Goal: Transaction & Acquisition: Purchase product/service

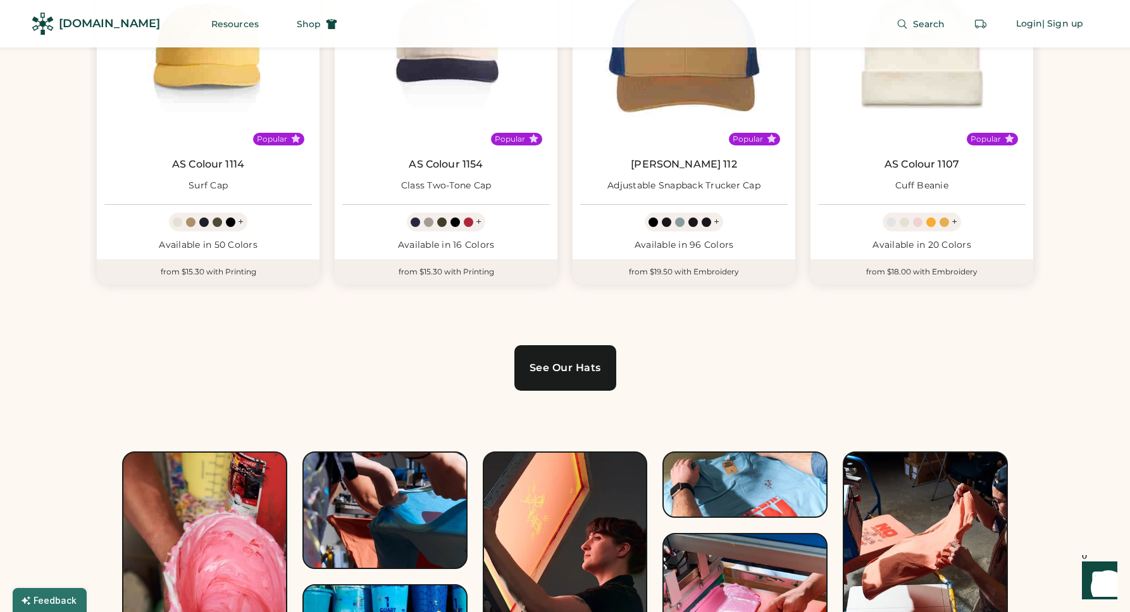
scroll to position [891, 0]
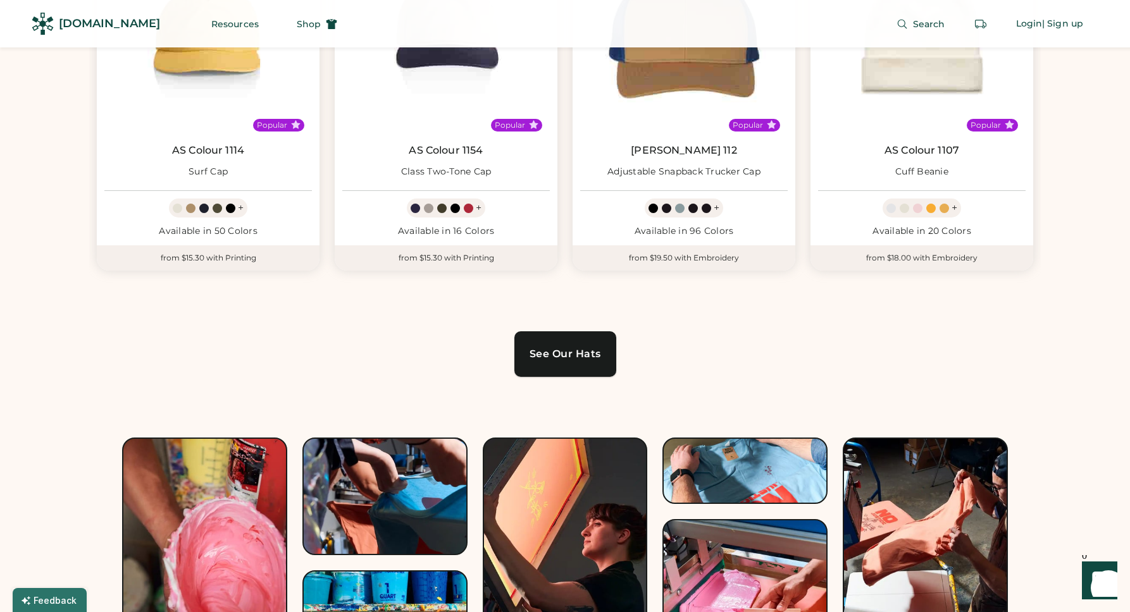
click at [566, 349] on div "See Our Hats" at bounding box center [564, 354] width 71 height 10
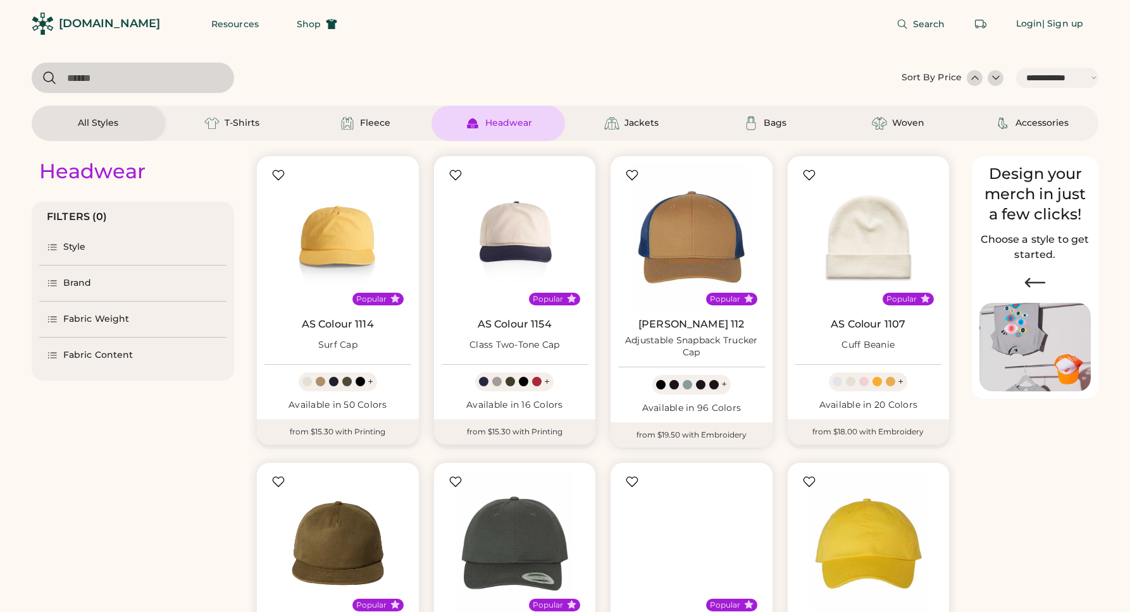
select select "*****"
select select "*"
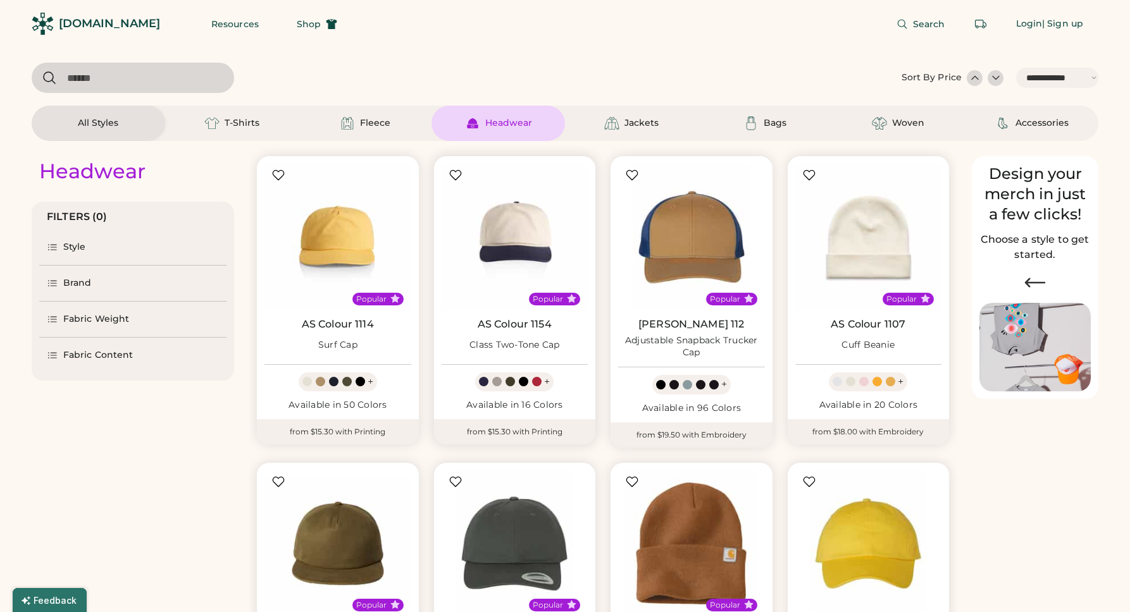
scroll to position [61, 0]
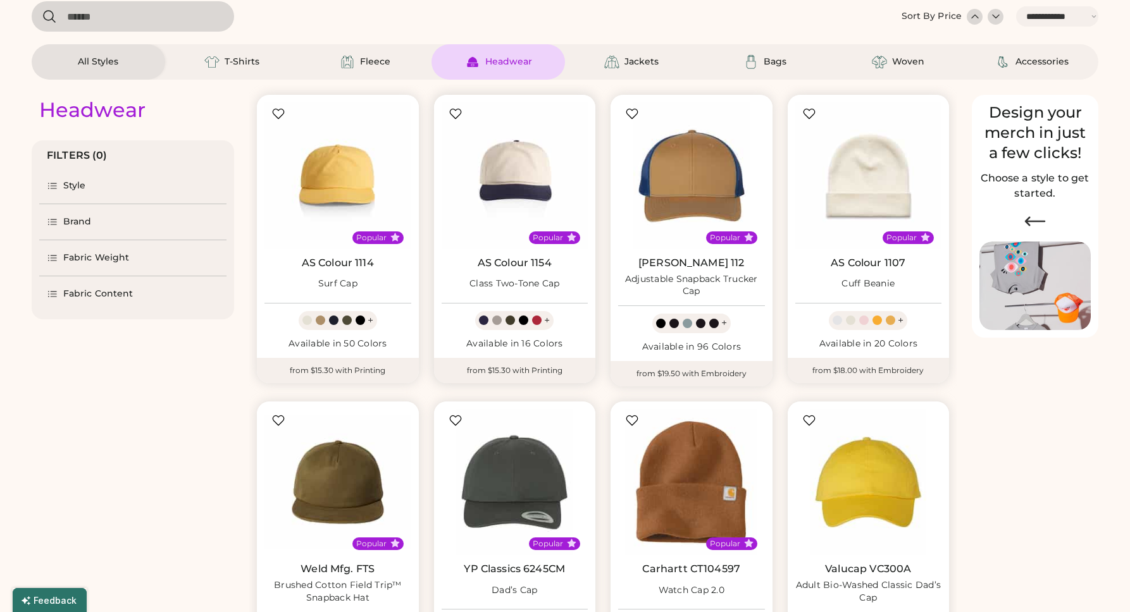
select select "*****"
select select "*"
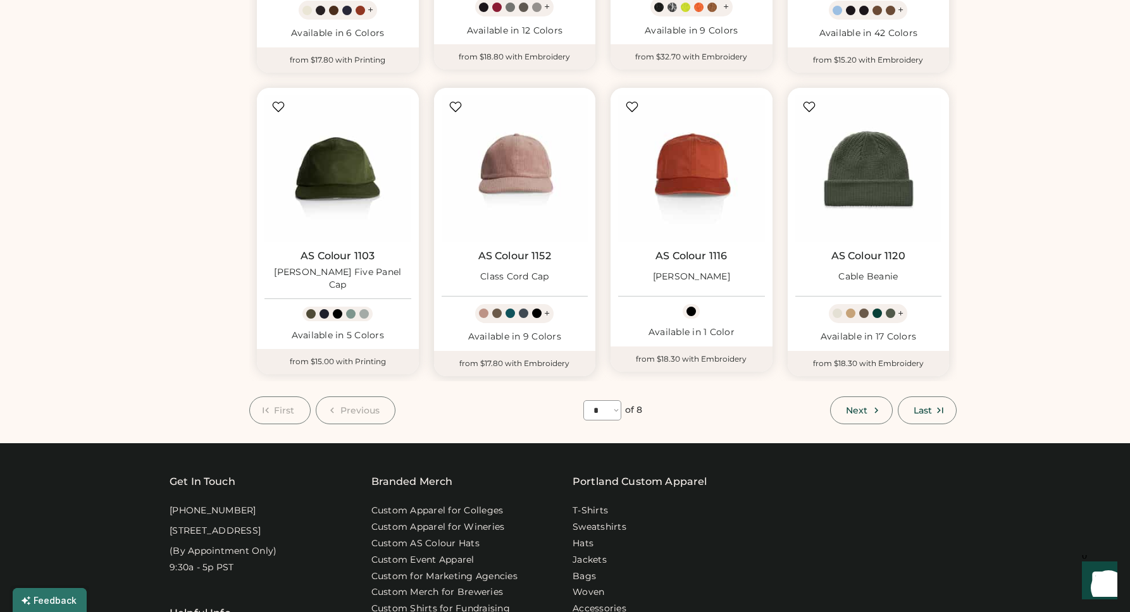
scroll to position [0, 0]
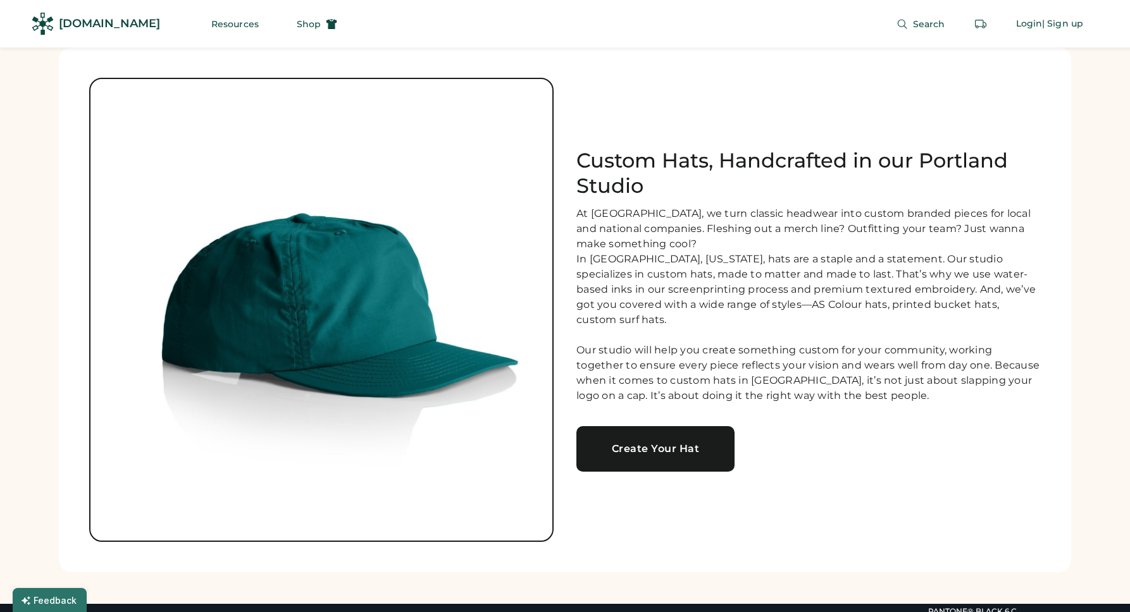
scroll to position [2091, 0]
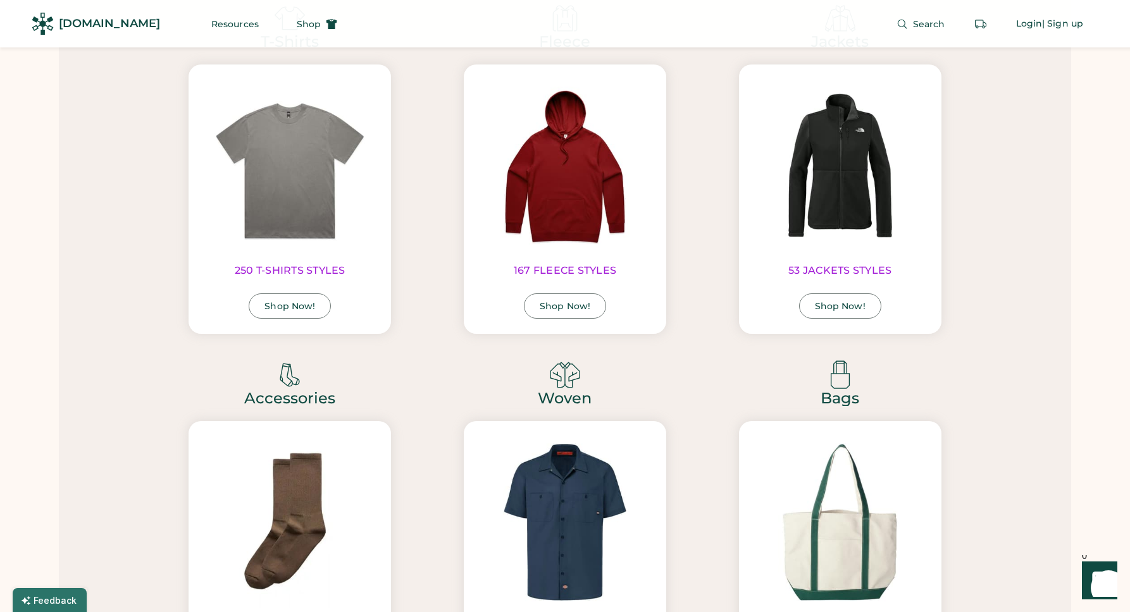
scroll to position [2553, 0]
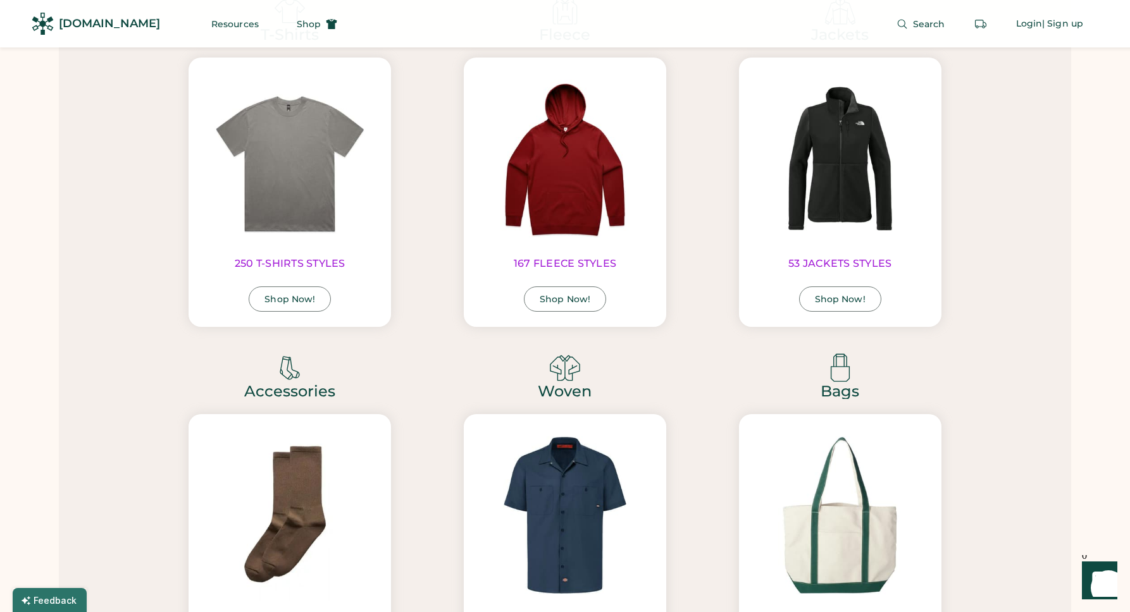
click at [76, 22] on div "[DOMAIN_NAME]" at bounding box center [109, 24] width 101 height 16
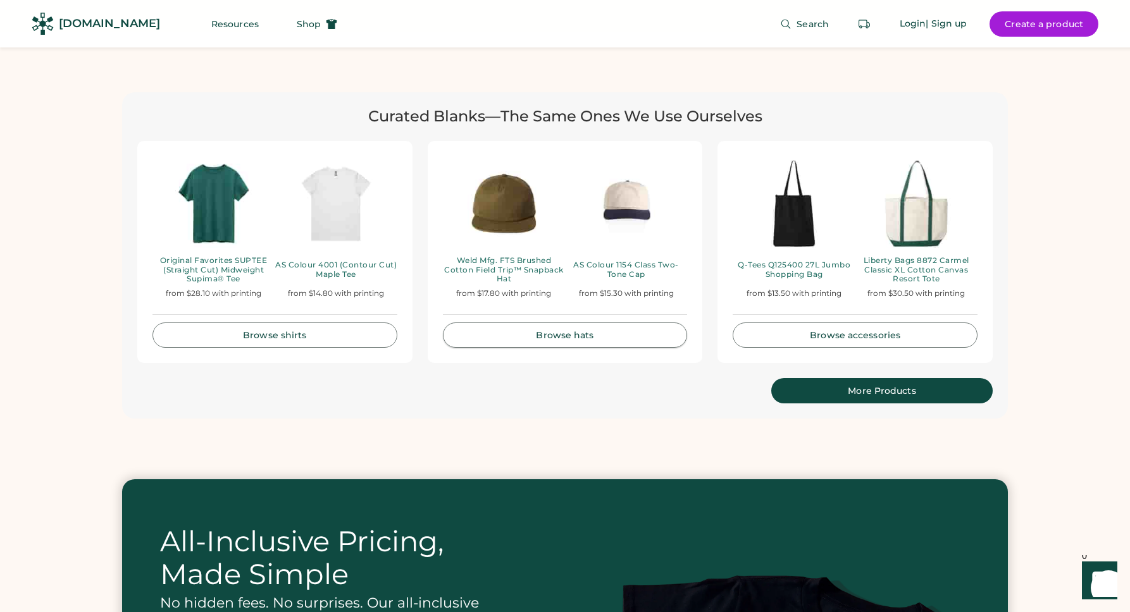
scroll to position [2648, 0]
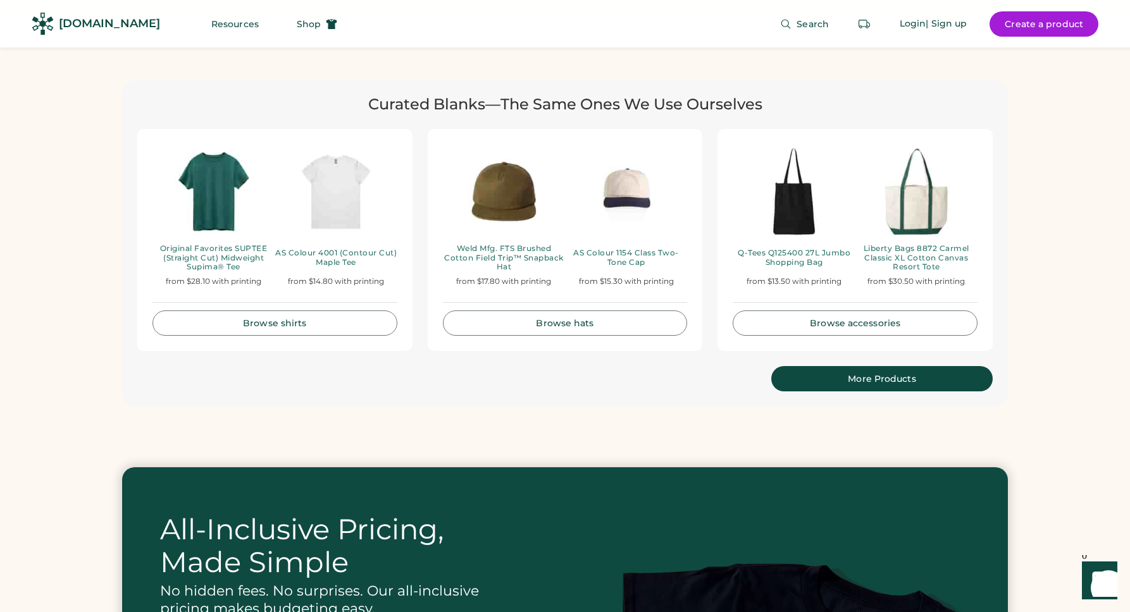
click at [826, 373] on link "More Products" at bounding box center [881, 378] width 221 height 25
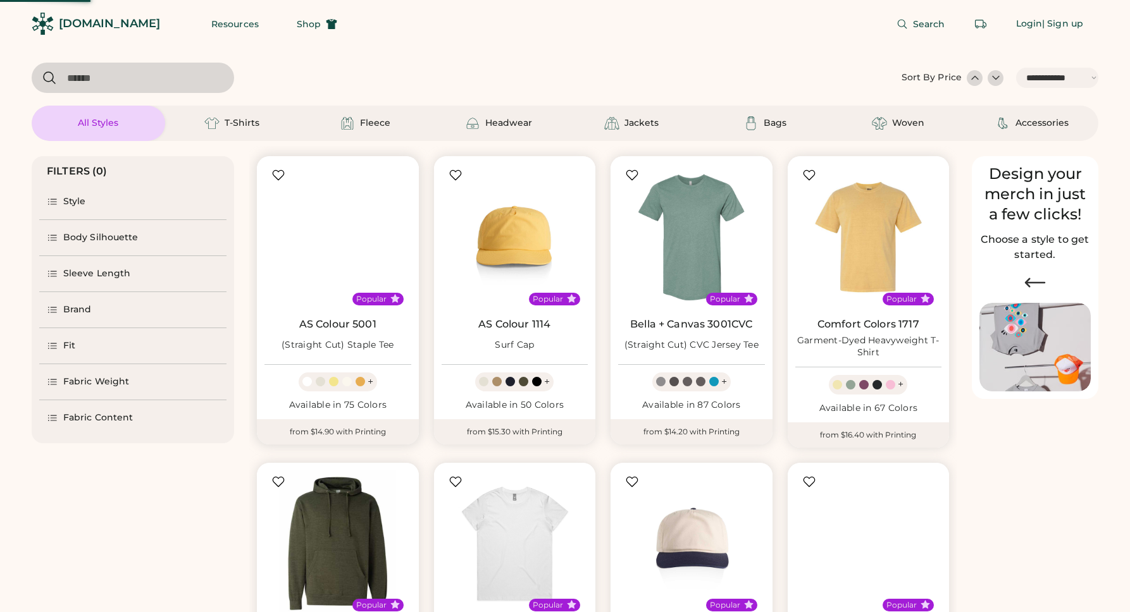
select select "*****"
select select "*"
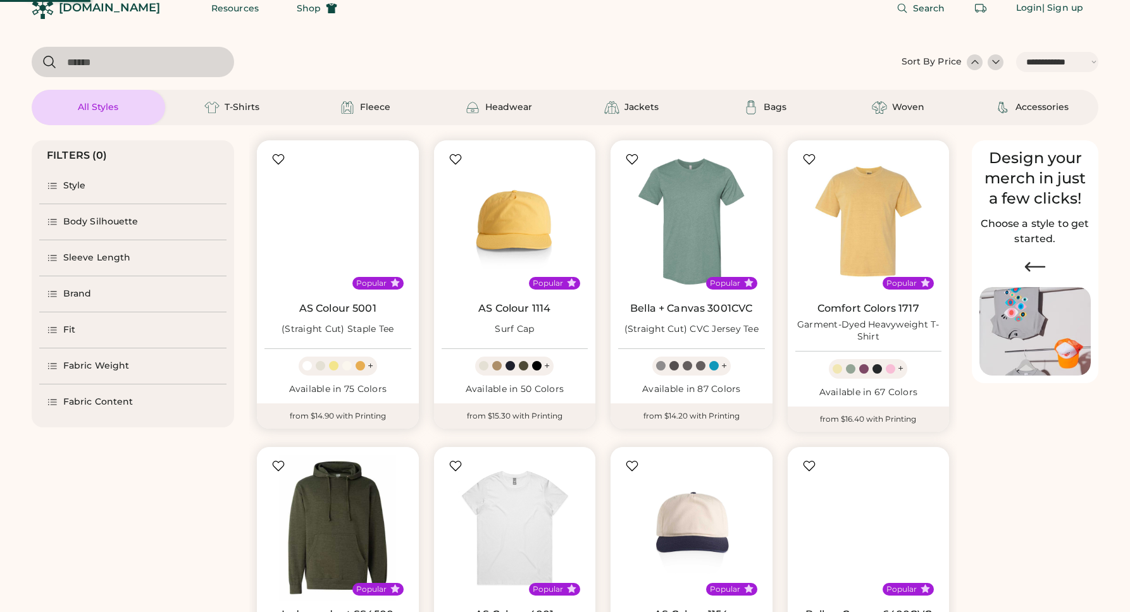
select select "*****"
select select "*"
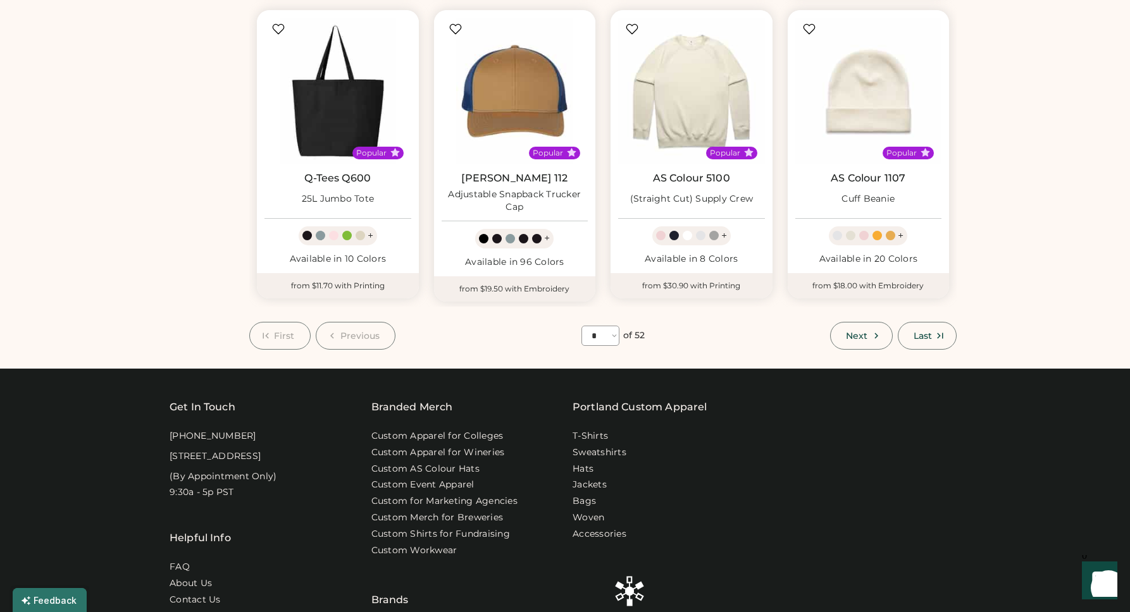
scroll to position [775, 0]
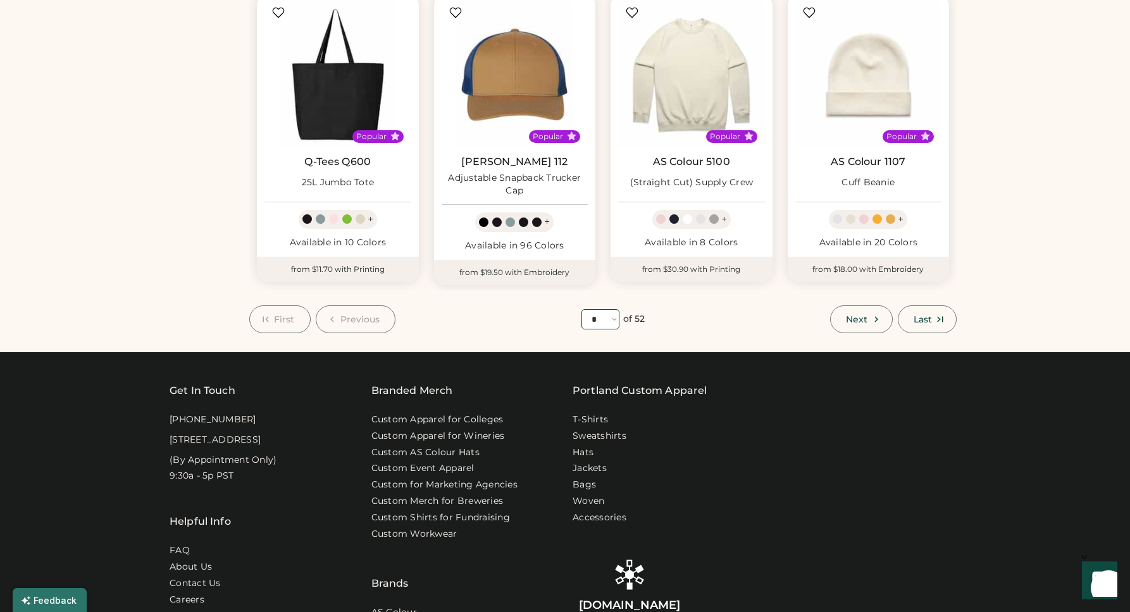
click at [614, 314] on select "**** * * * * * * * * * ** ** ** ** ** ** ** ** ** ** ** ** ** ** ** ** ** ** **…" at bounding box center [600, 319] width 38 height 20
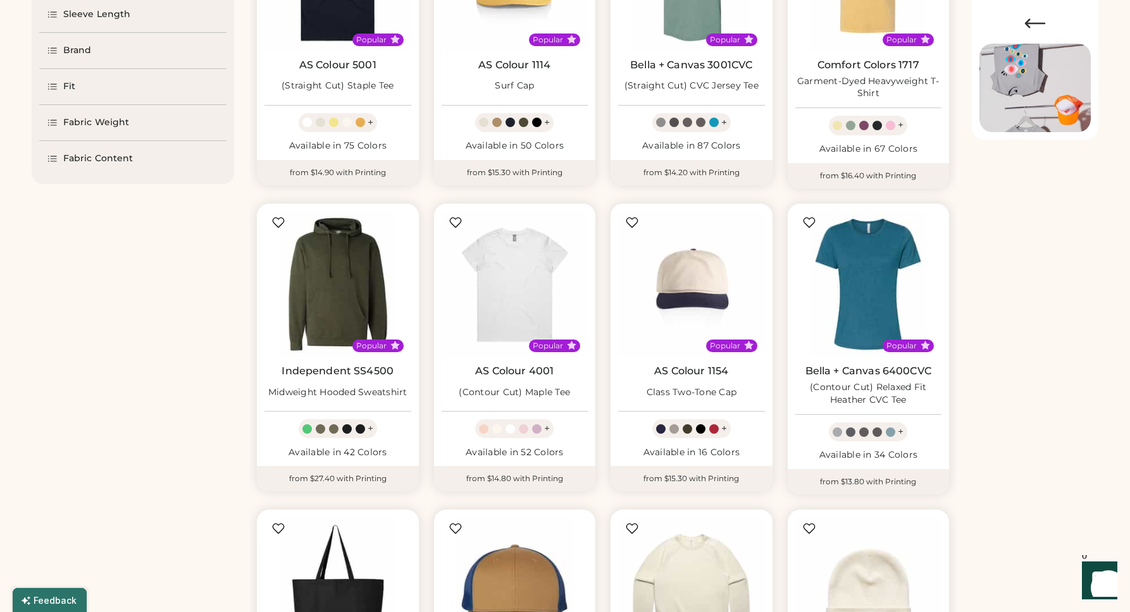
scroll to position [0, 0]
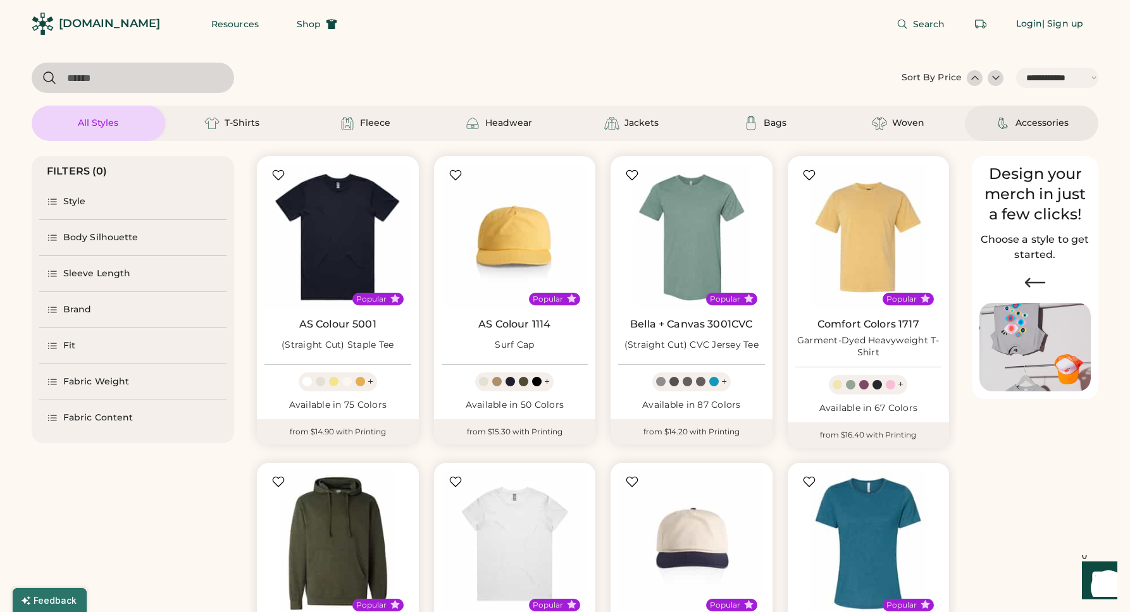
click at [1054, 125] on div "Accessories" at bounding box center [1041, 123] width 53 height 13
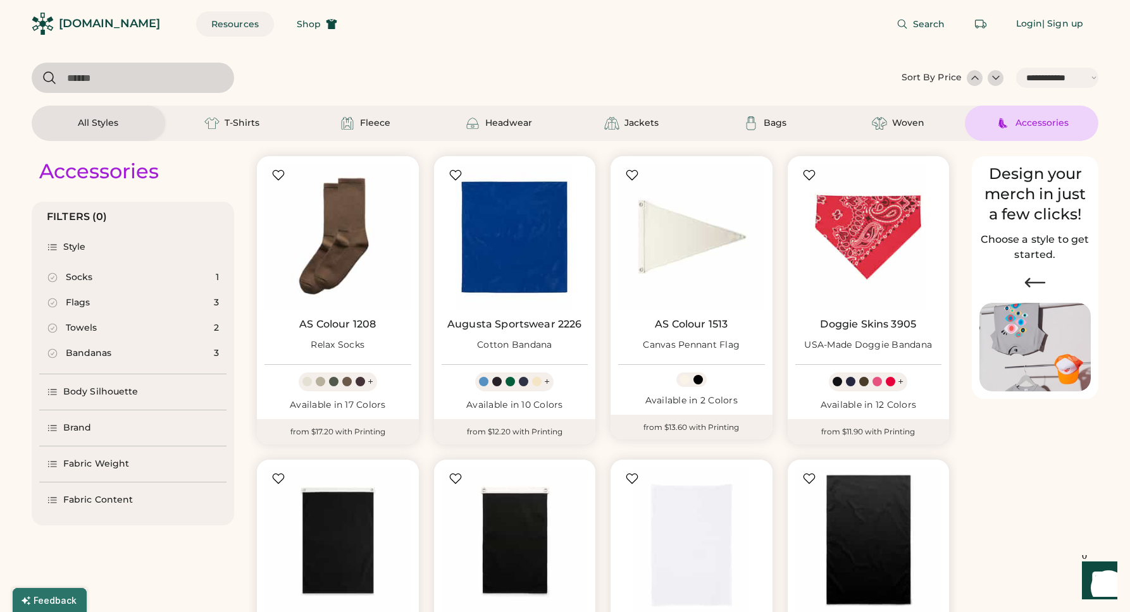
click at [199, 24] on button "Resources" at bounding box center [235, 23] width 78 height 25
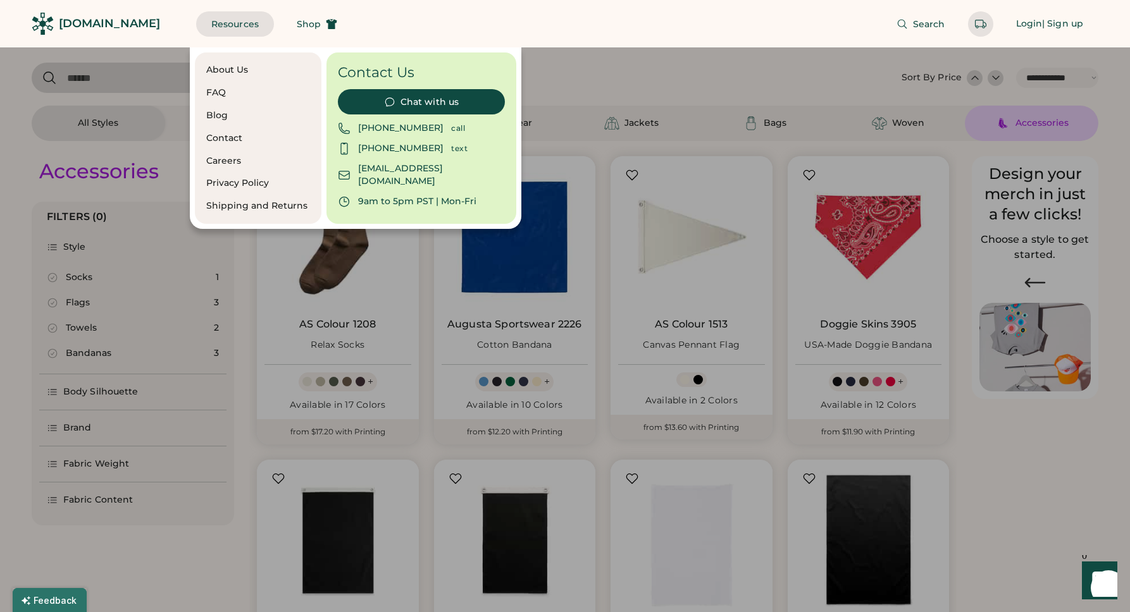
click at [366, 37] on div "Search Login | Sign up" at bounding box center [725, 23] width 746 height 47
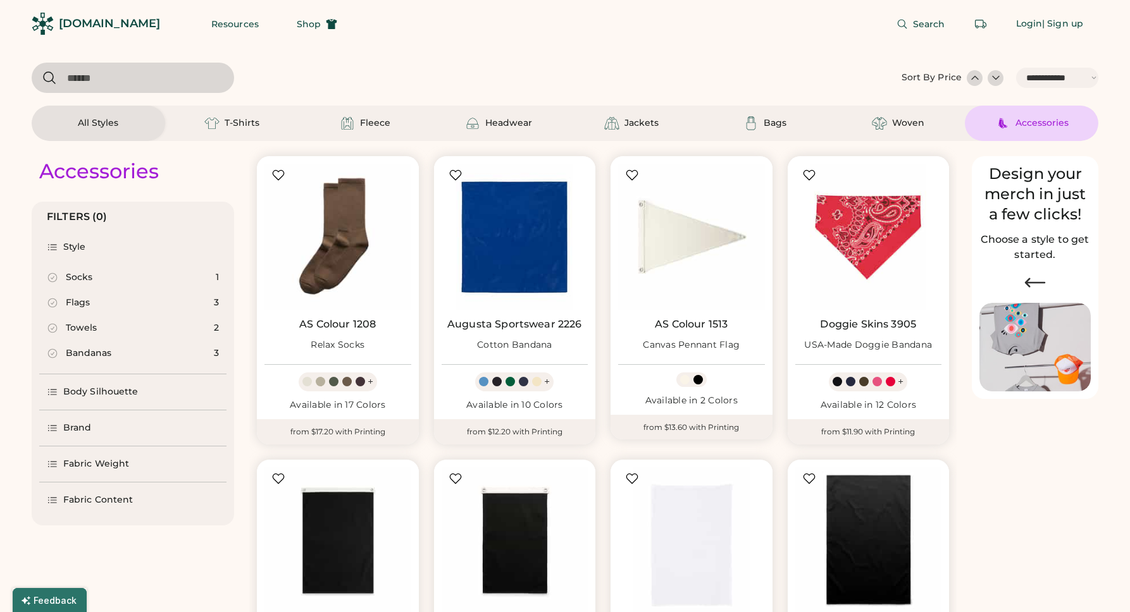
click at [247, 104] on div "**********" at bounding box center [565, 102] width 1066 height 78
click at [245, 116] on div "T-Shirts" at bounding box center [231, 123] width 57 height 15
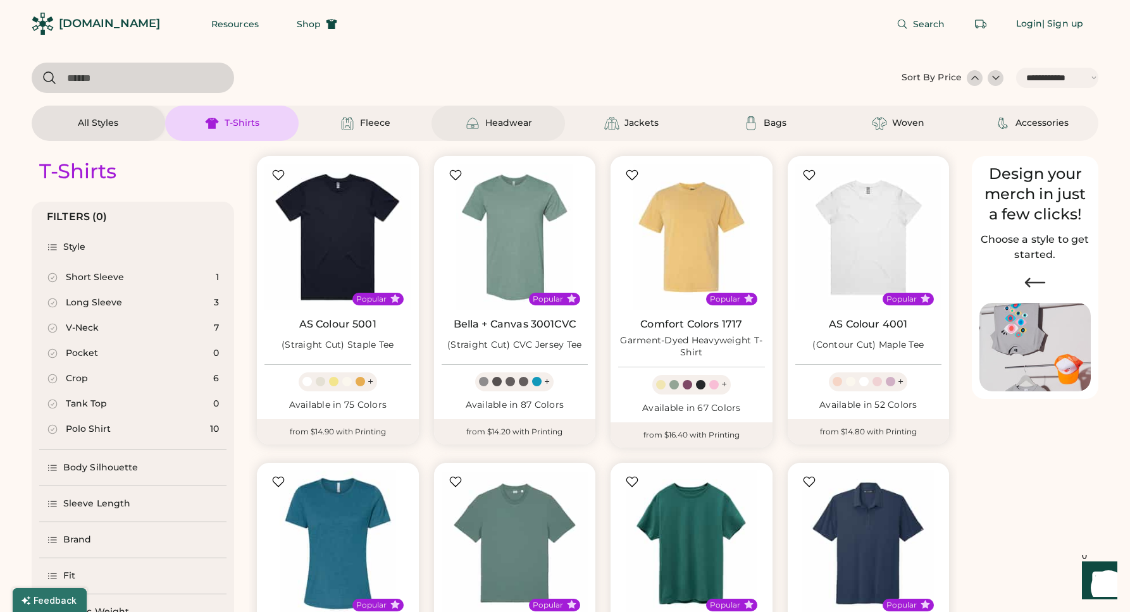
click at [534, 116] on div "Headwear" at bounding box center [497, 123] width 133 height 35
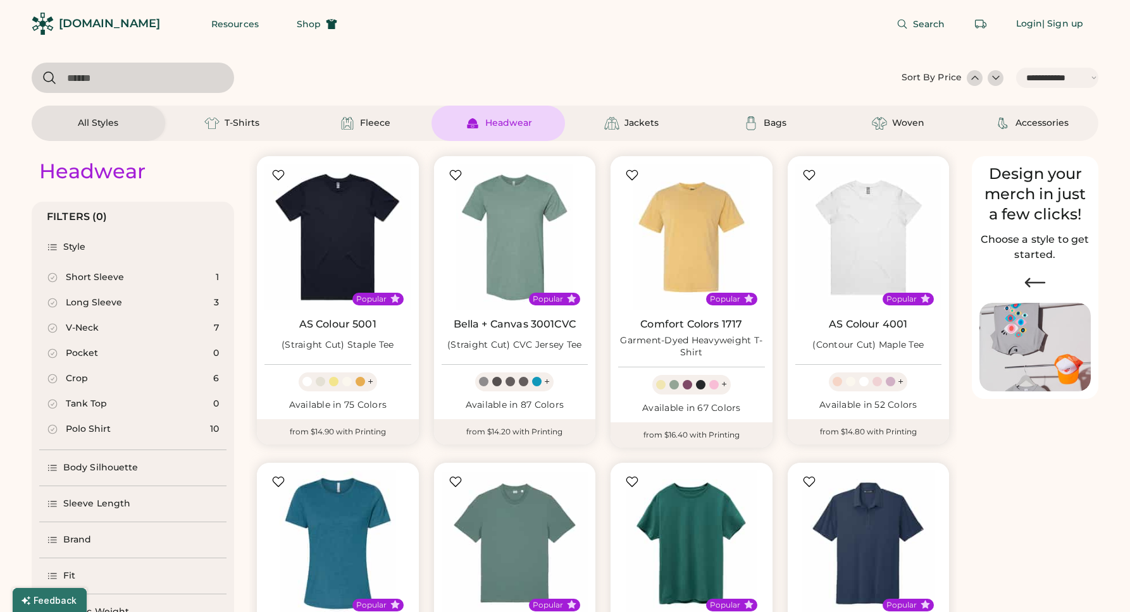
select select "*"
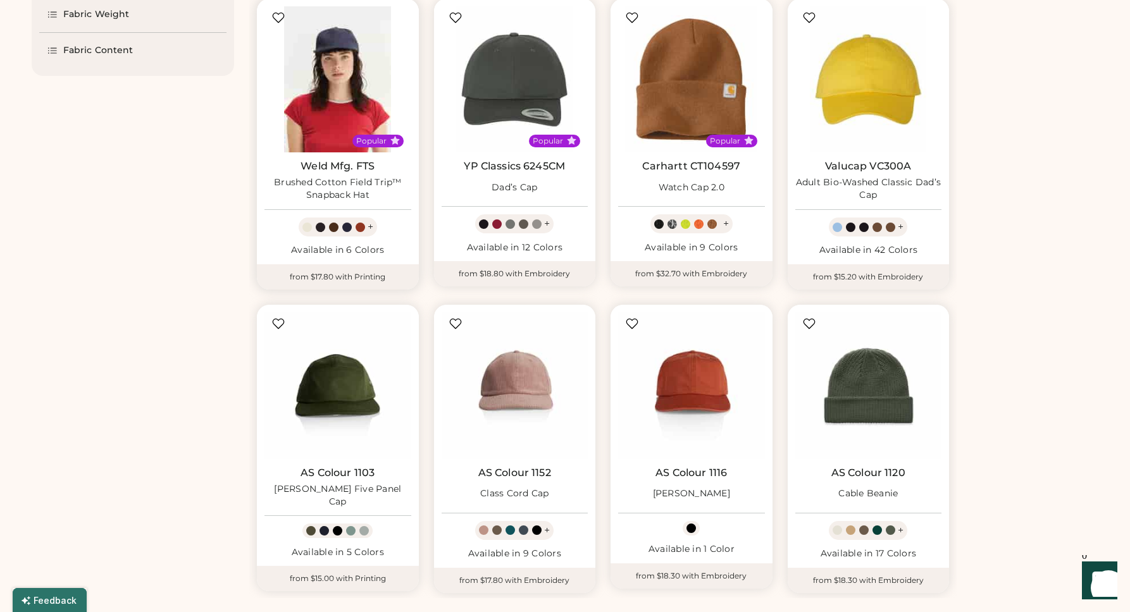
scroll to position [483, 0]
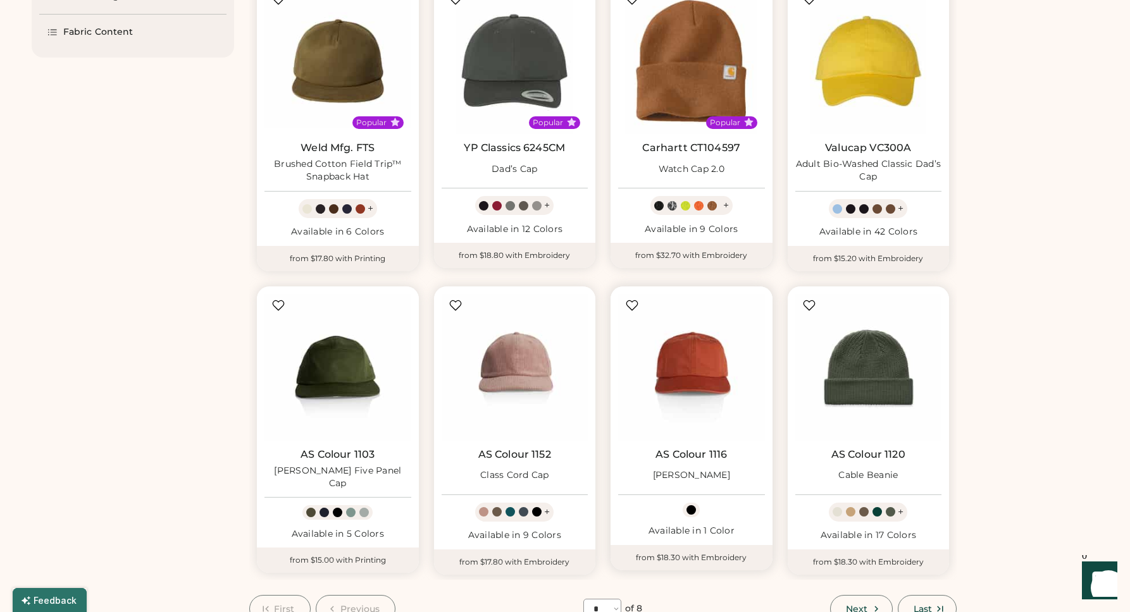
click at [655, 392] on img at bounding box center [691, 367] width 147 height 147
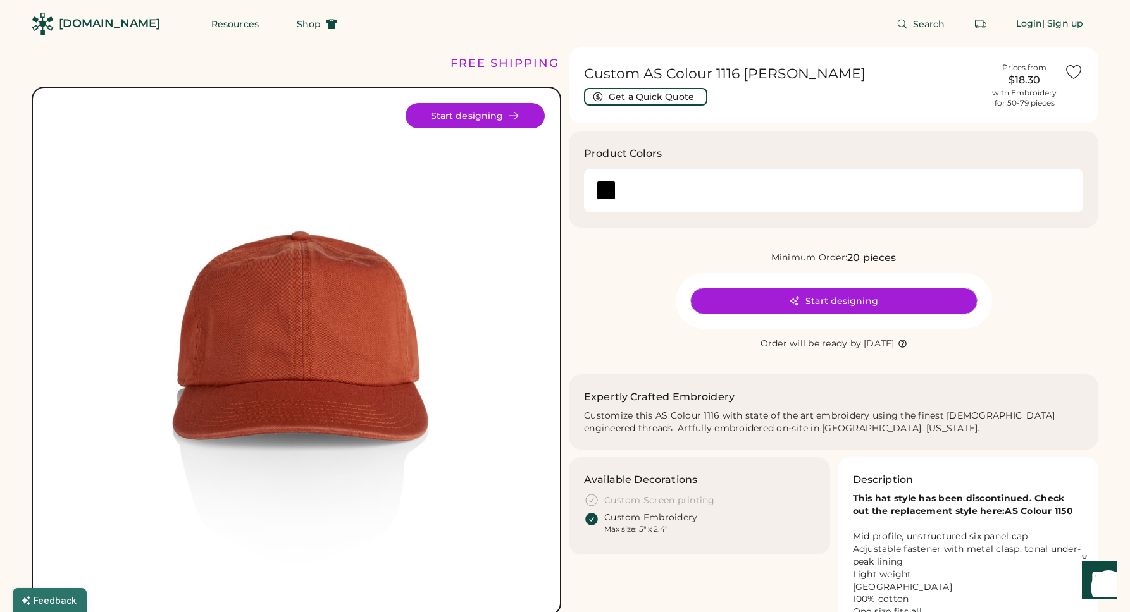
click at [758, 292] on button "Start designing" at bounding box center [834, 300] width 286 height 25
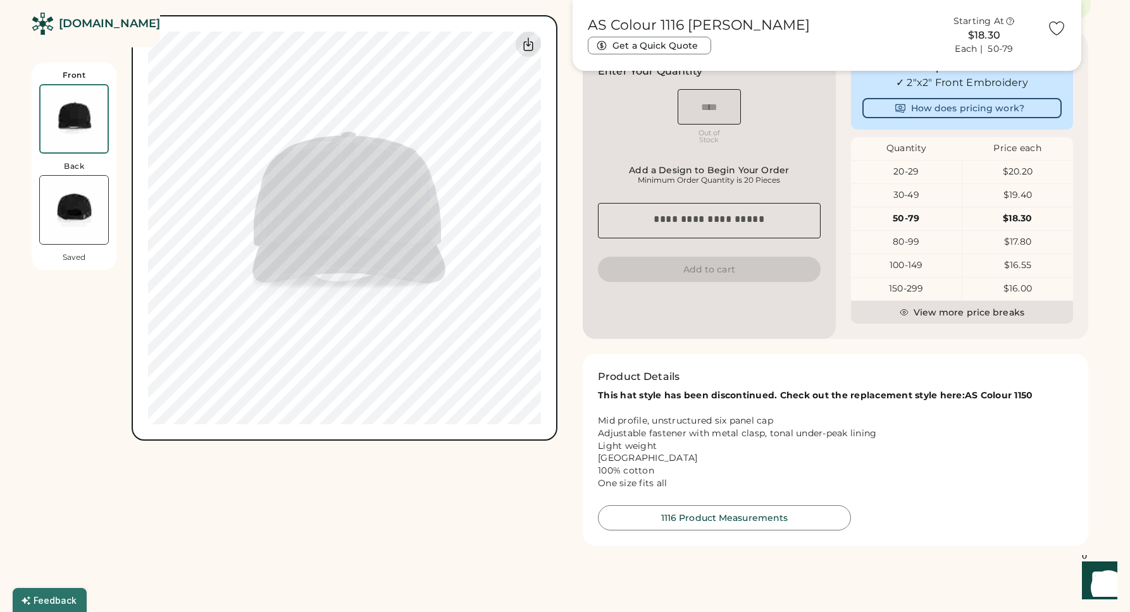
scroll to position [342, 0]
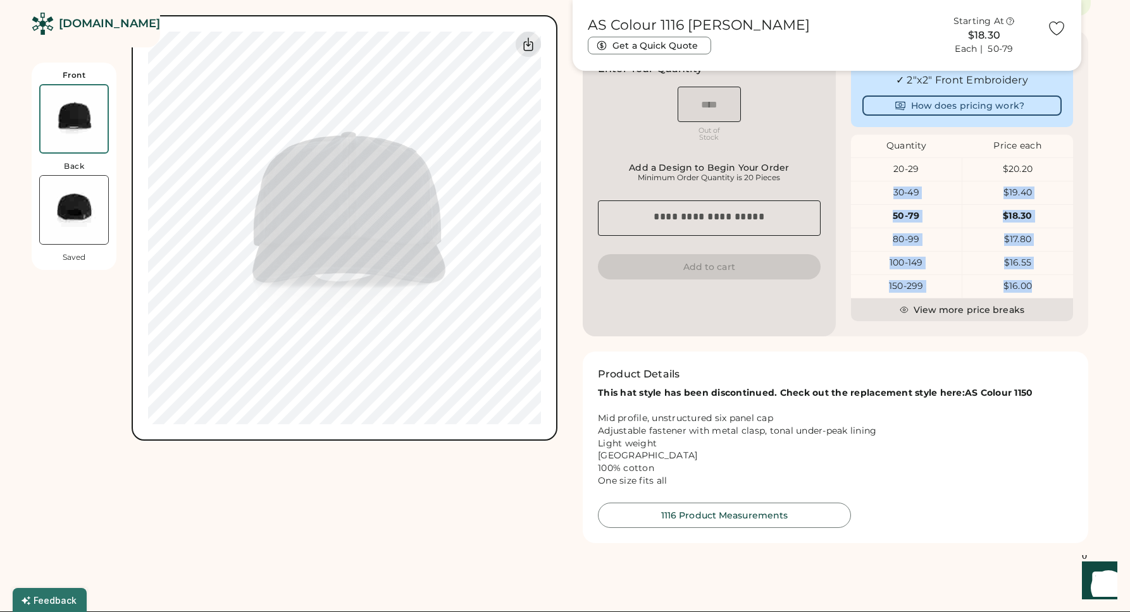
drag, startPoint x: 1041, startPoint y: 288, endPoint x: 889, endPoint y: 183, distance: 184.2
click at [889, 183] on div "20-29 $20.20 30-49 $19.40 50-79 $18.30 80-99 $17.80 100-149 $16.55 150-299 $16.…" at bounding box center [962, 228] width 223 height 141
click at [889, 183] on div "30-49" at bounding box center [906, 193] width 111 height 23
drag, startPoint x: 1035, startPoint y: 288, endPoint x: 871, endPoint y: 167, distance: 203.6
click at [871, 167] on div "20-29 $20.20 30-49 $19.40 50-79 $18.30 80-99 $17.80 100-149 $16.55 150-299 $16.…" at bounding box center [962, 228] width 223 height 141
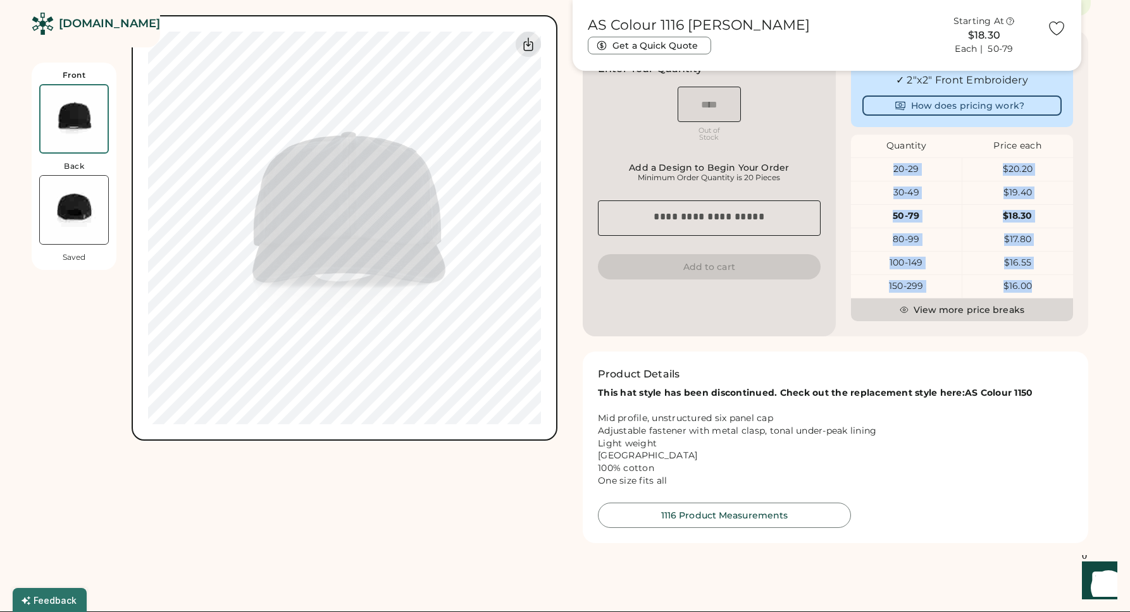
click at [956, 311] on button "View more price breaks" at bounding box center [962, 310] width 223 height 23
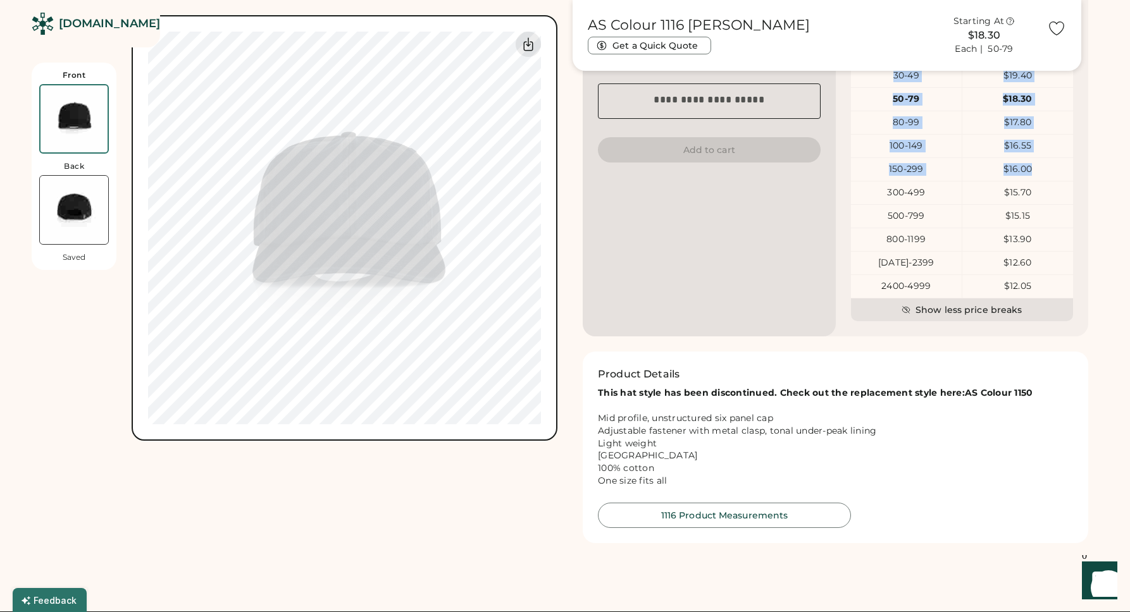
scroll to position [464, 0]
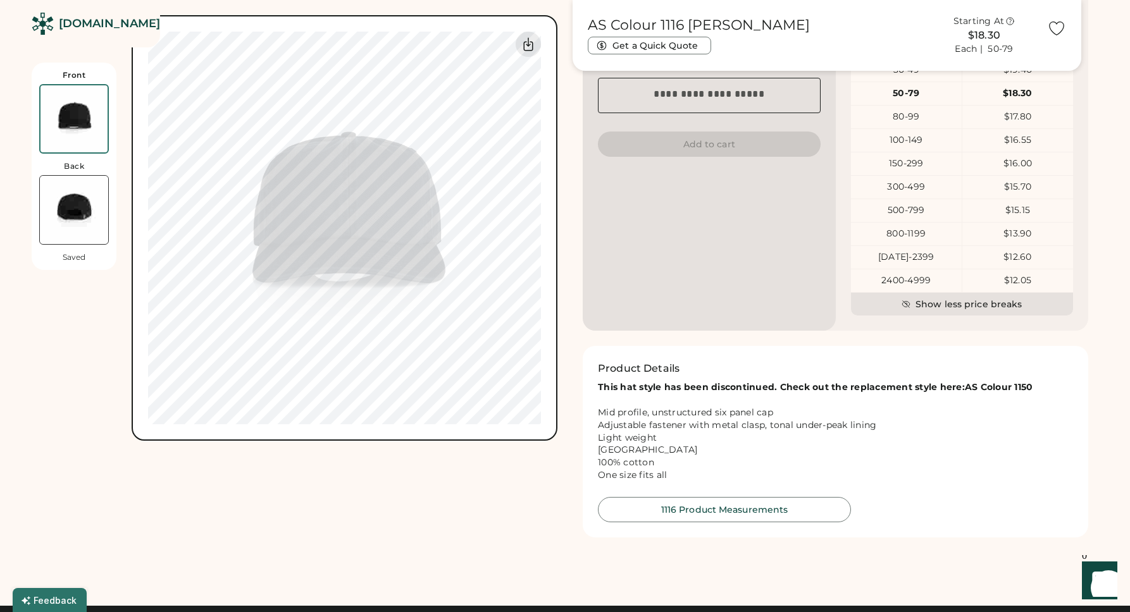
click at [1042, 170] on div "$16.00" at bounding box center [1017, 164] width 111 height 13
drag, startPoint x: 1042, startPoint y: 162, endPoint x: 865, endPoint y: 171, distance: 177.4
click at [865, 171] on div "150-299 $16.00" at bounding box center [962, 163] width 223 height 23
click at [970, 175] on div "$16.00" at bounding box center [1017, 163] width 111 height 23
drag, startPoint x: 1043, startPoint y: 188, endPoint x: 898, endPoint y: 156, distance: 148.4
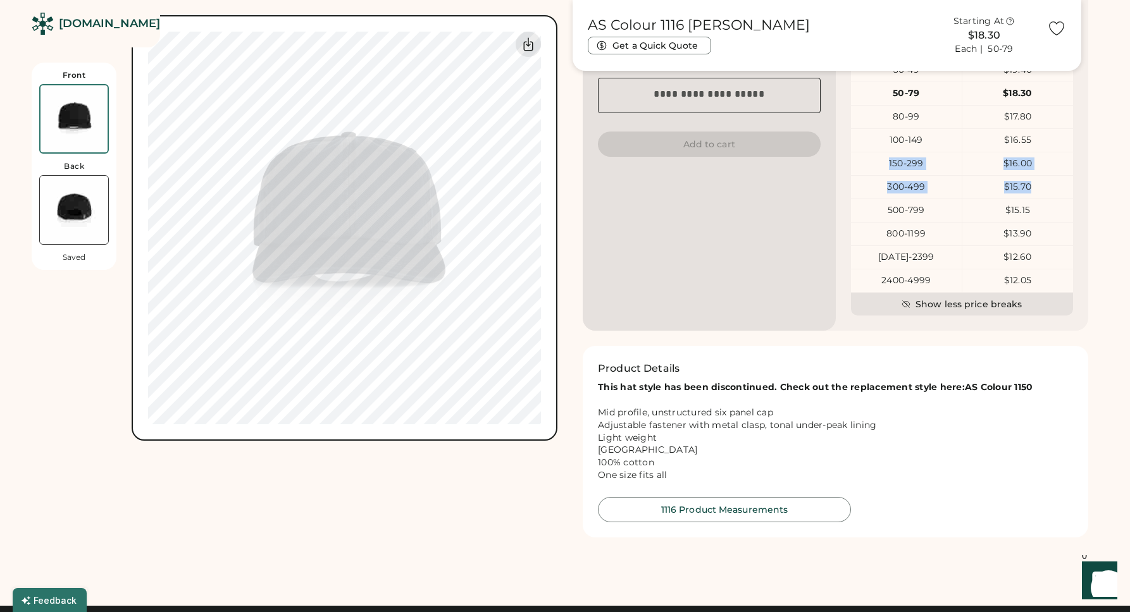
click at [898, 156] on div "20-29 $20.20 30-49 $19.40 50-79 $18.30 80-99 $17.80 100-149 $16.55 150-299 $16.…" at bounding box center [962, 164] width 223 height 258
click at [898, 156] on div "150-299" at bounding box center [906, 163] width 111 height 23
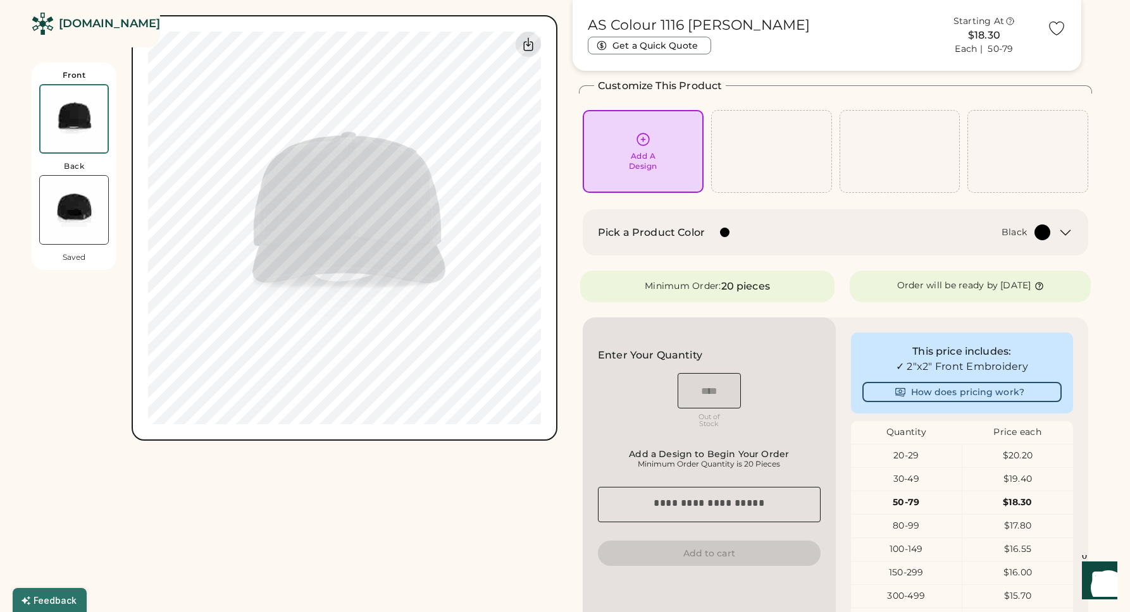
scroll to position [0, 0]
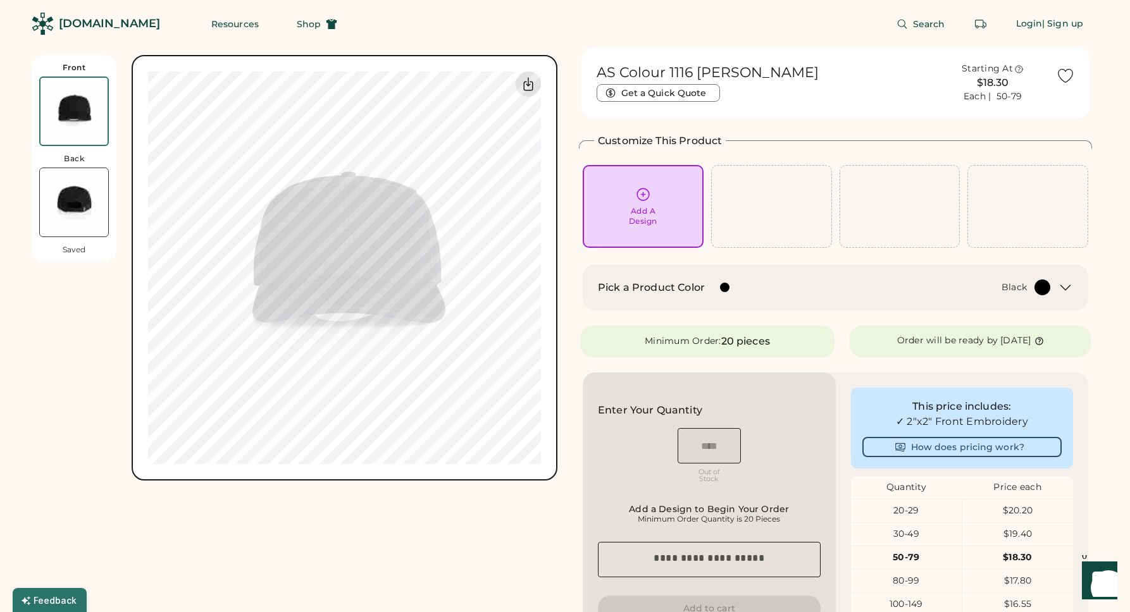
click at [97, 14] on div "[DOMAIN_NAME]" at bounding box center [109, 23] width 101 height 28
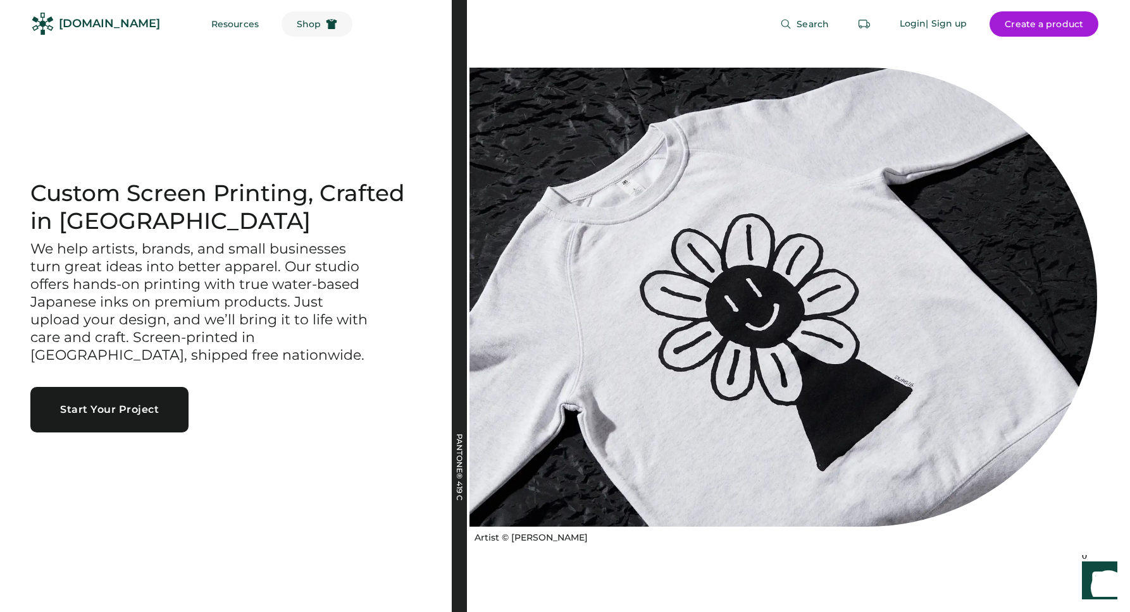
click at [297, 21] on span "Shop" at bounding box center [309, 24] width 24 height 9
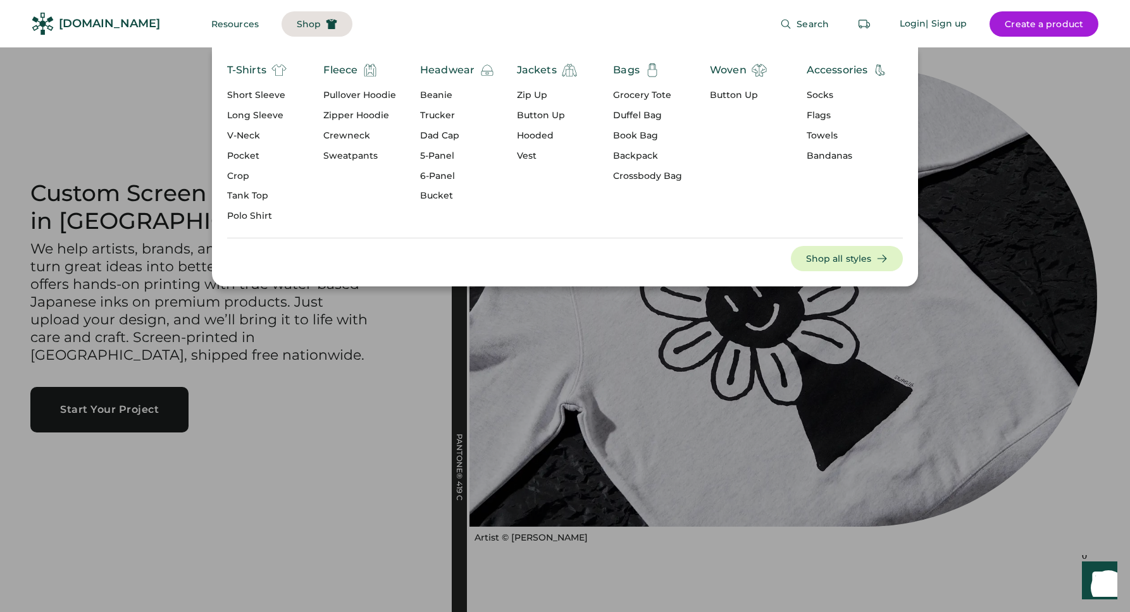
click at [645, 154] on div "Backpack" at bounding box center [647, 156] width 69 height 13
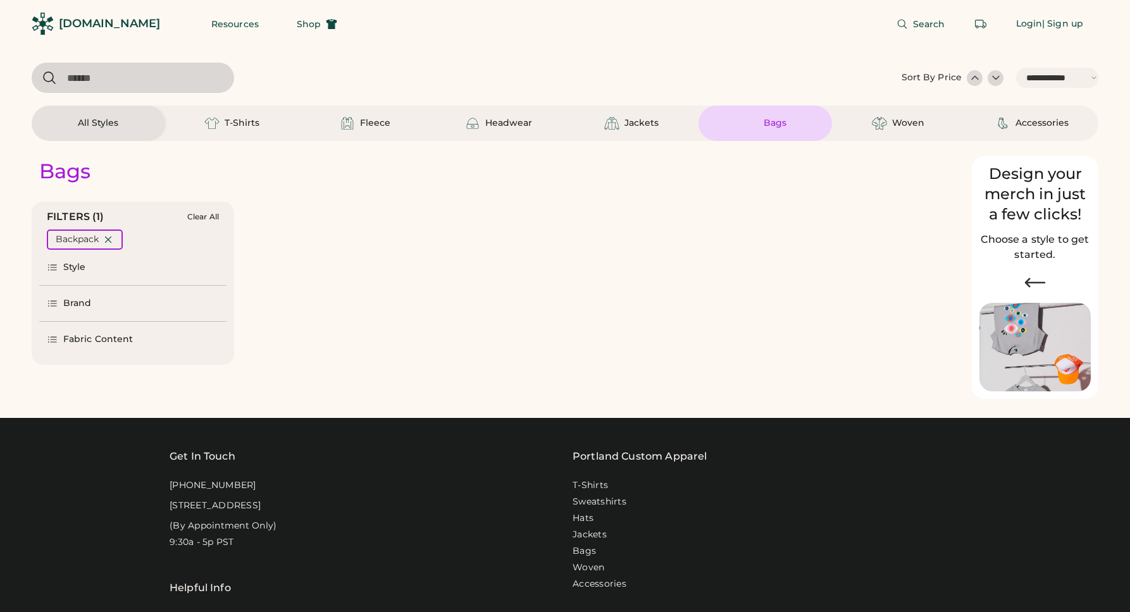
select select "*****"
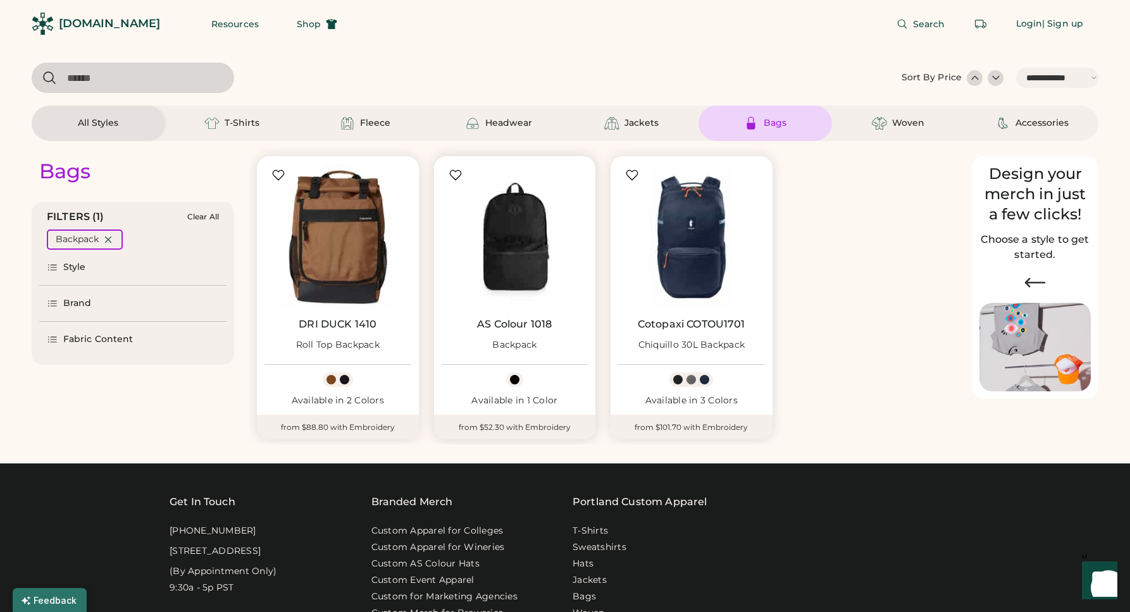
click at [526, 249] on img at bounding box center [515, 237] width 147 height 147
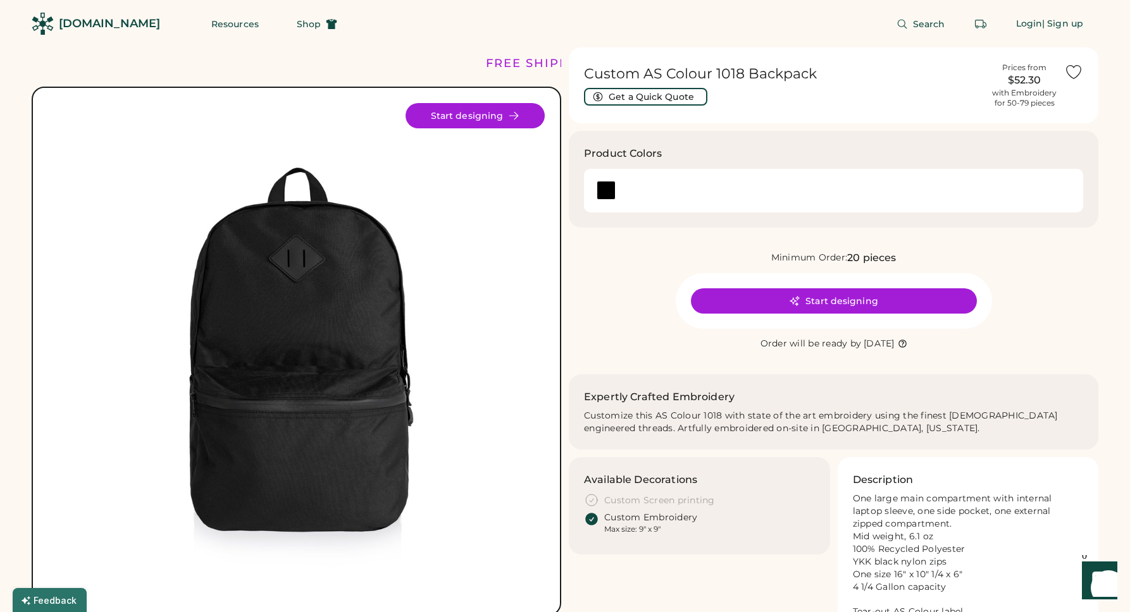
click at [98, 23] on div "[DOMAIN_NAME]" at bounding box center [109, 24] width 101 height 16
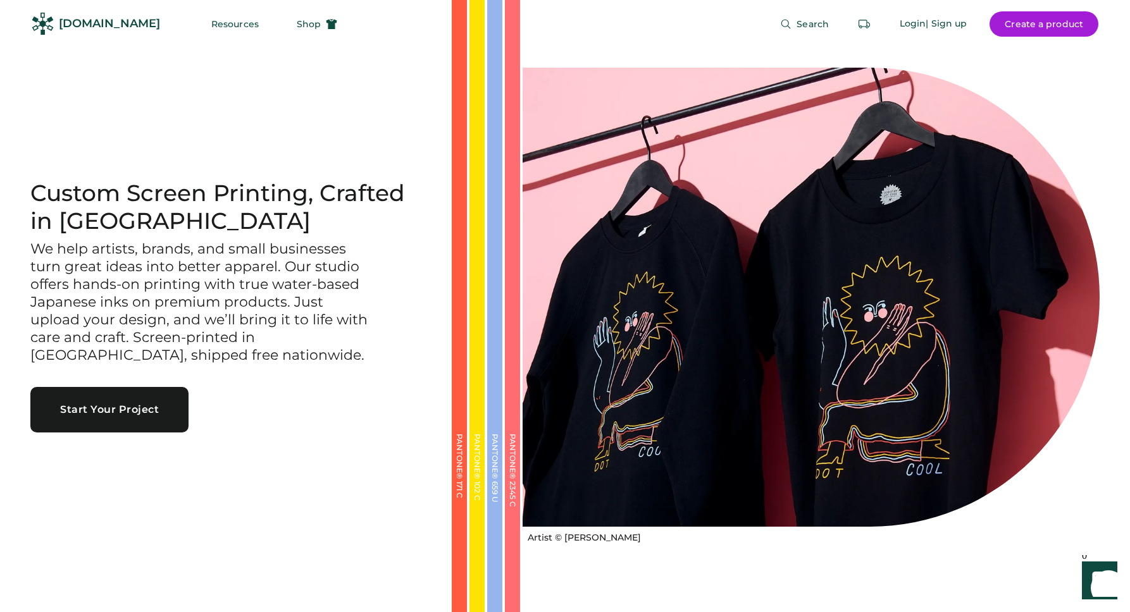
drag, startPoint x: 139, startPoint y: 250, endPoint x: 233, endPoint y: 378, distance: 158.4
click at [233, 378] on div "Custom Screen Printing, Crafted in Portland We help artists, brands, and small …" at bounding box center [226, 306] width 452 height 252
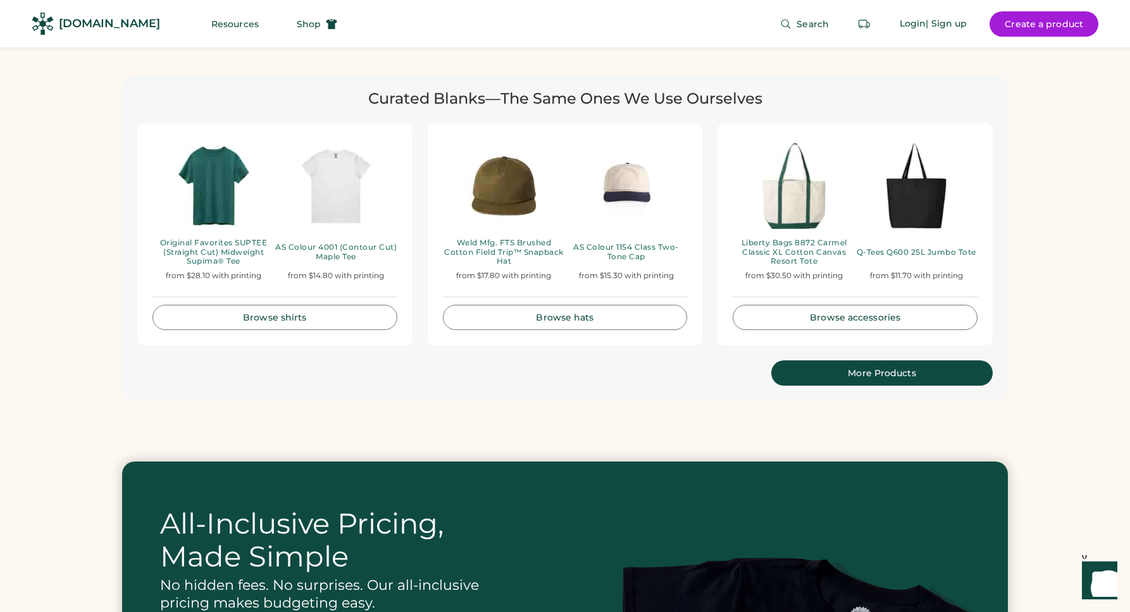
scroll to position [2664, 0]
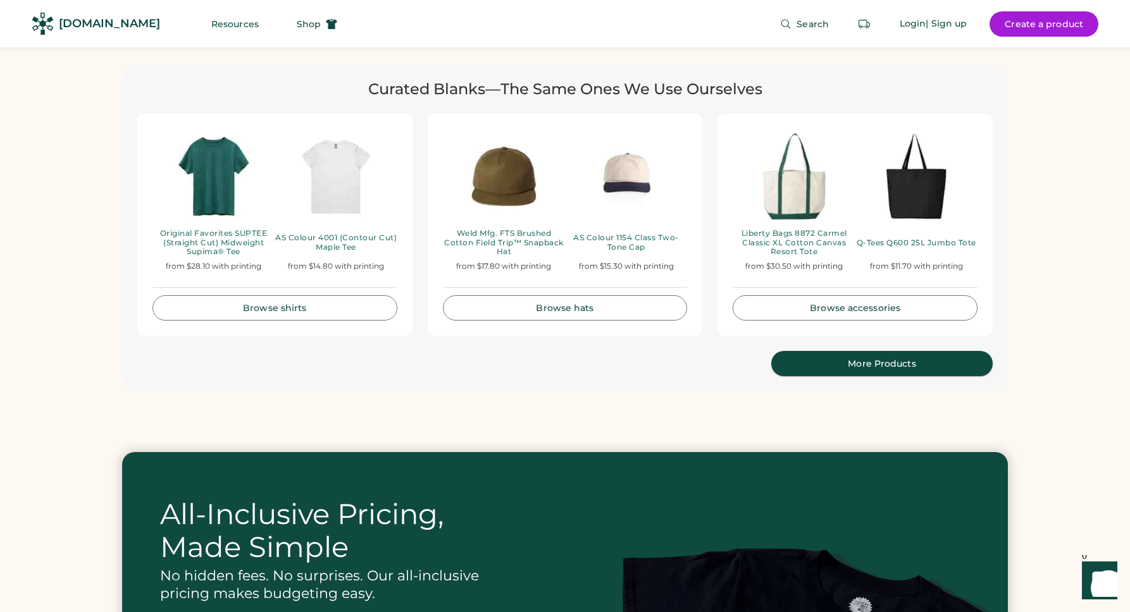
click at [841, 359] on div "More Products" at bounding box center [881, 363] width 191 height 9
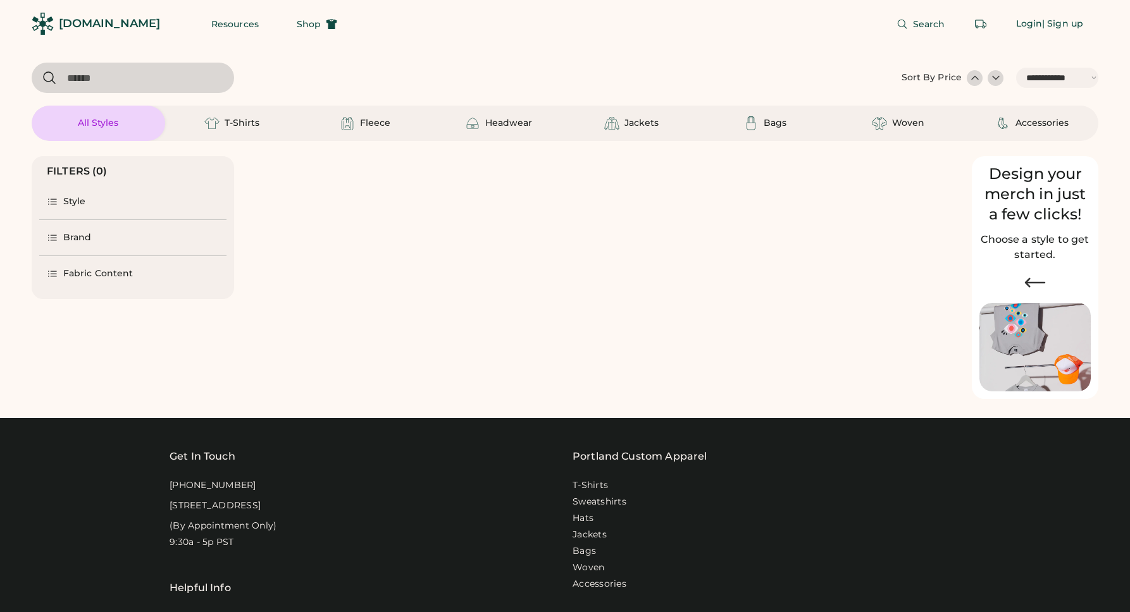
select select "*****"
select select "*"
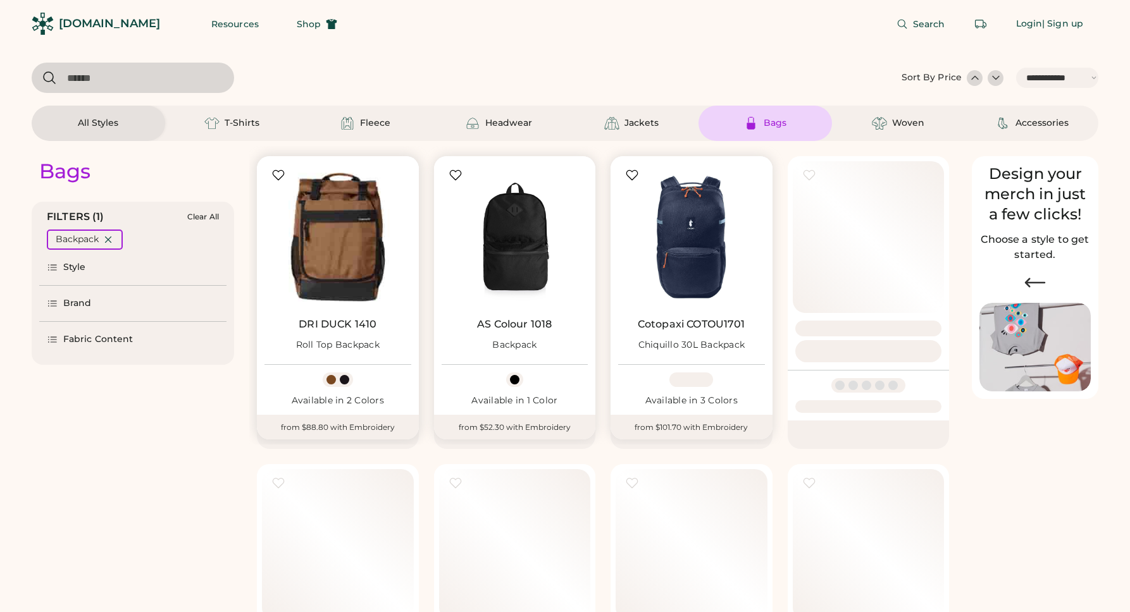
select select "*****"
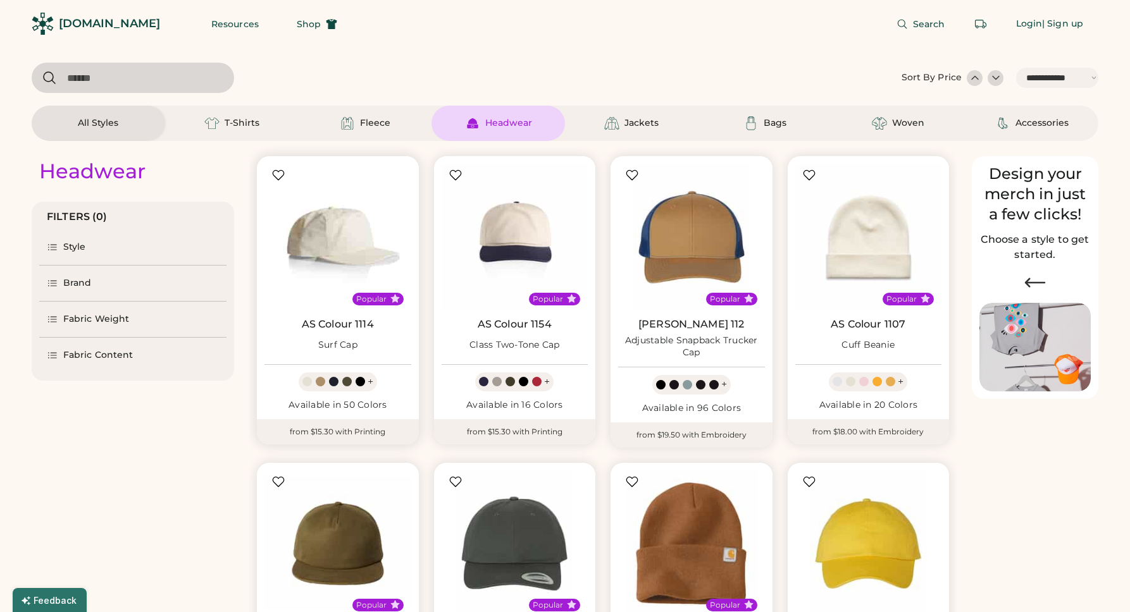
select select "*****"
select select "*"
